Goal: Register for event/course

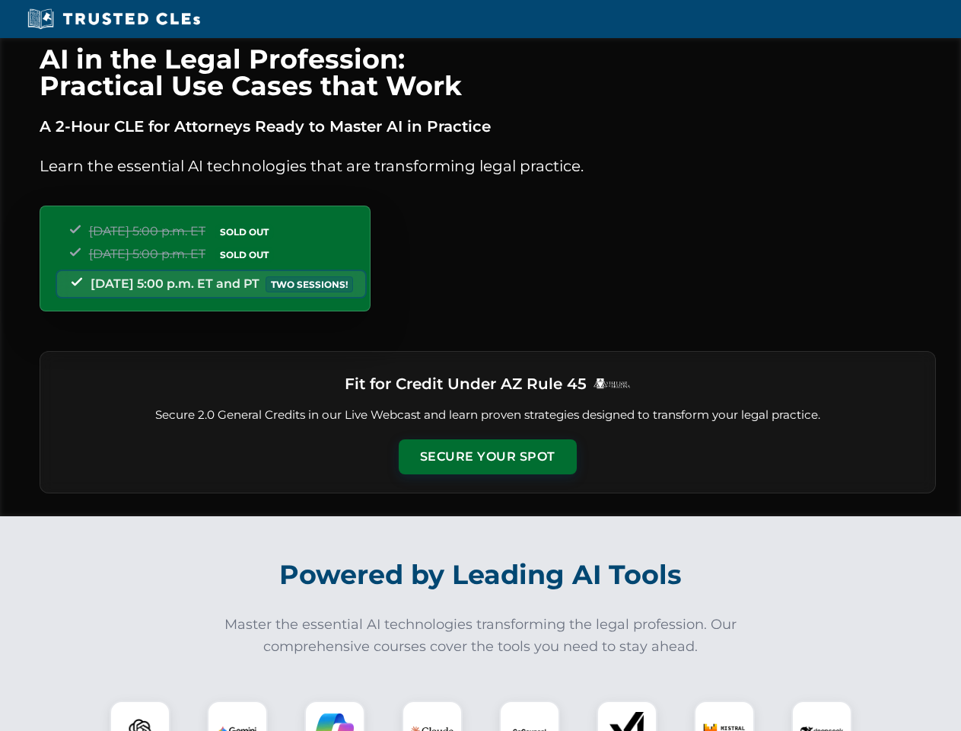
click at [487, 457] on button "Secure Your Spot" at bounding box center [488, 456] width 178 height 35
click at [140, 715] on img at bounding box center [140, 731] width 44 height 44
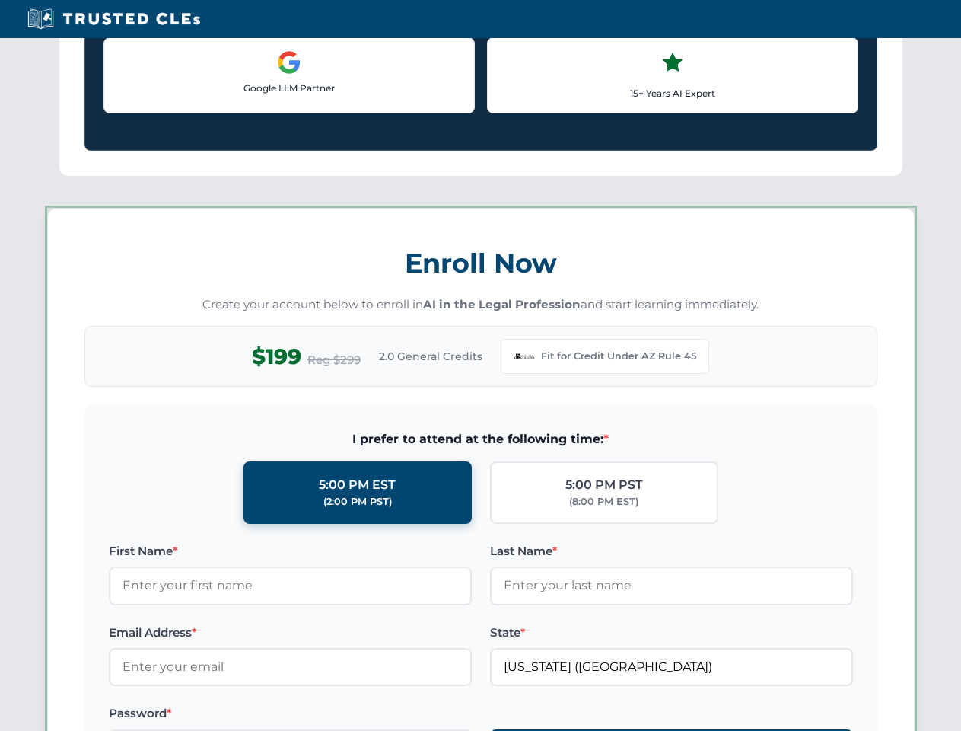
click at [335, 715] on label "Password *" at bounding box center [290, 713] width 363 height 18
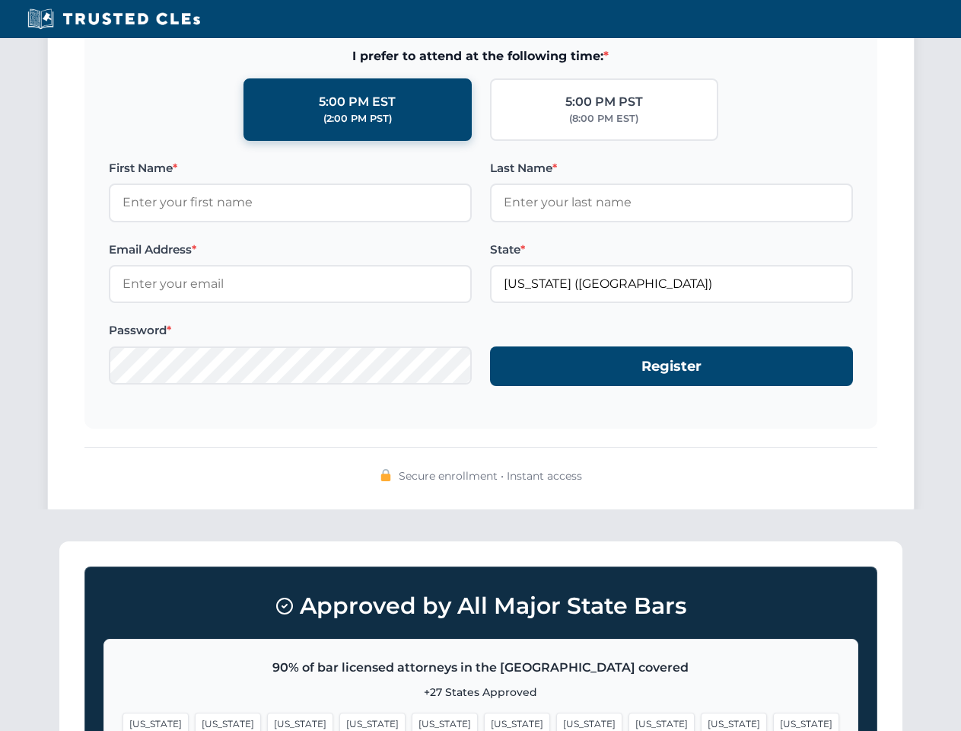
click at [701, 715] on span "[US_STATE]" at bounding box center [734, 723] width 66 height 22
